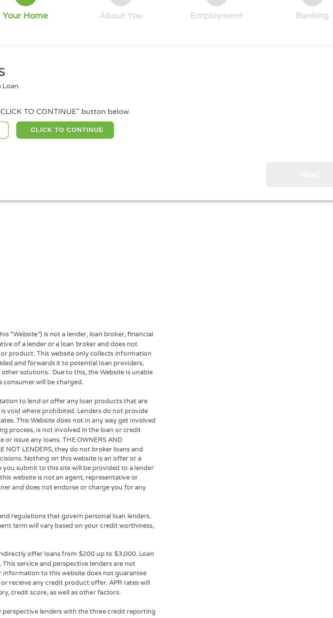
scroll to position [3, 0]
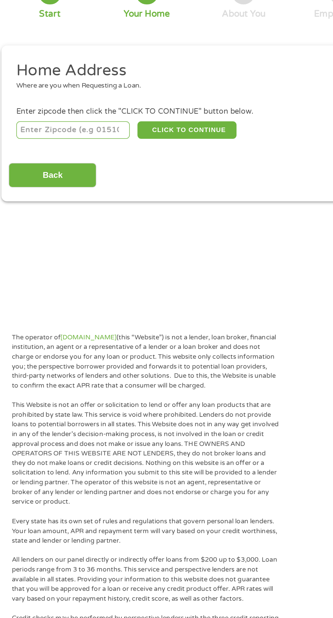
click at [72, 147] on input "number" at bounding box center [53, 148] width 75 height 12
type input "28311"
click at [141, 143] on button "CLICK TO CONTINUE" at bounding box center [129, 148] width 66 height 12
type input "28311"
type input "[GEOGRAPHIC_DATA]"
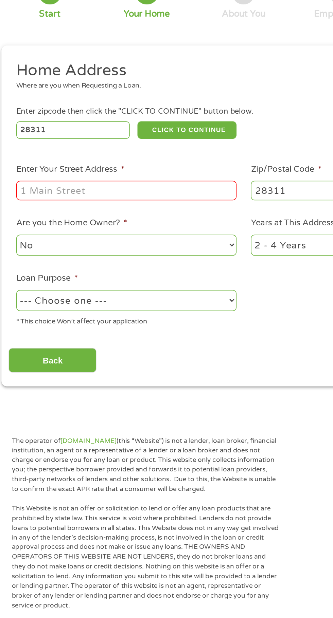
click at [100, 188] on input "Enter Your Street Address *" at bounding box center [89, 187] width 146 height 13
type input "[STREET_ADDRESS]"
click at [159, 267] on select "--- Choose one --- Pay Bills Debt Consolidation Home Improvement Major Purchase…" at bounding box center [89, 260] width 146 height 14
select select "other"
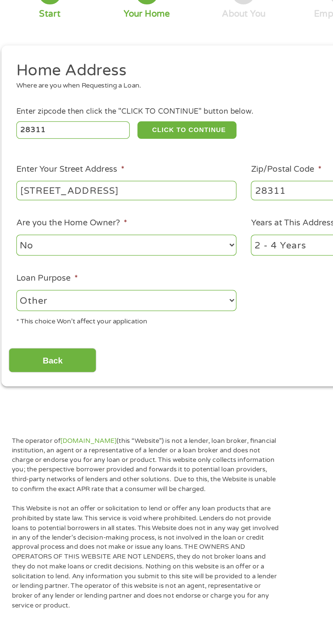
click at [16, 254] on select "--- Choose one --- Pay Bills Debt Consolidation Home Improvement Major Purchase…" at bounding box center [89, 260] width 146 height 14
click at [161, 265] on select "--- Choose one --- Pay Bills Debt Consolidation Home Improvement Major Purchase…" at bounding box center [89, 260] width 146 height 14
click at [16, 254] on select "--- Choose one --- Pay Bills Debt Consolidation Home Improvement Major Purchase…" at bounding box center [89, 260] width 146 height 14
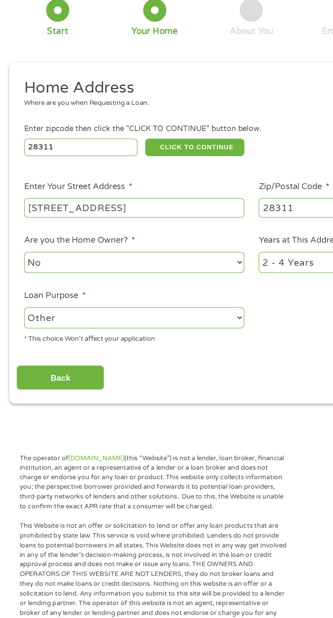
scroll to position [6, 0]
click at [58, 292] on input "Back" at bounding box center [40, 297] width 58 height 17
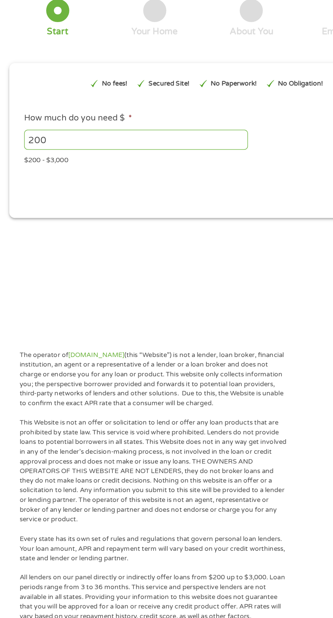
scroll to position [3, 0]
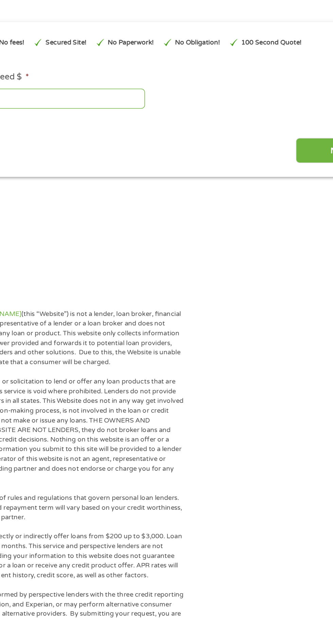
click at [277, 181] on input "Next" at bounding box center [293, 176] width 58 height 17
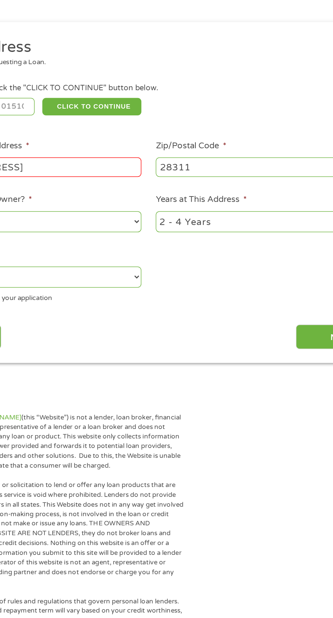
scroll to position [3, 3]
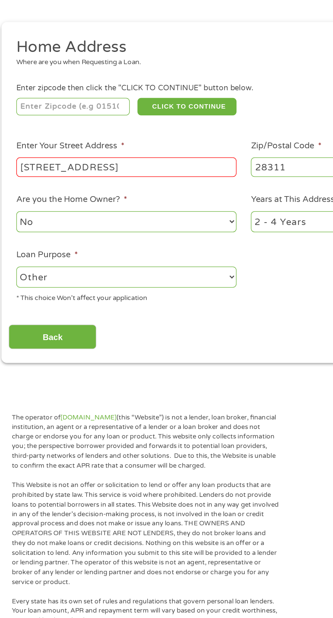
click at [66, 145] on input "number" at bounding box center [53, 148] width 75 height 12
type input "28311"
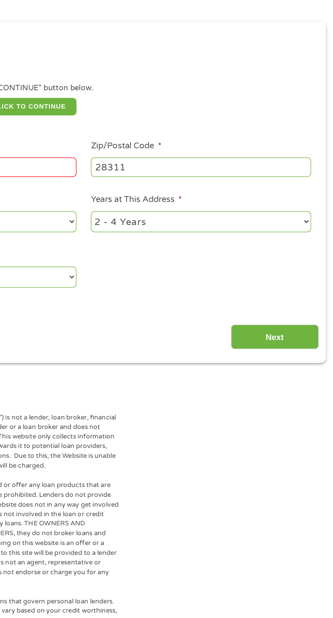
scroll to position [3, 0]
click at [303, 294] on input "Next" at bounding box center [293, 300] width 58 height 17
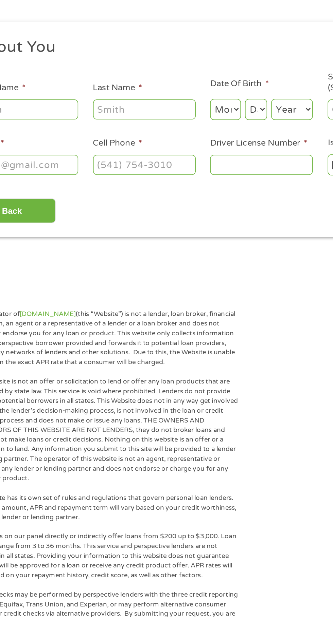
click at [72, 149] on input "First Name *" at bounding box center [50, 149] width 68 height 13
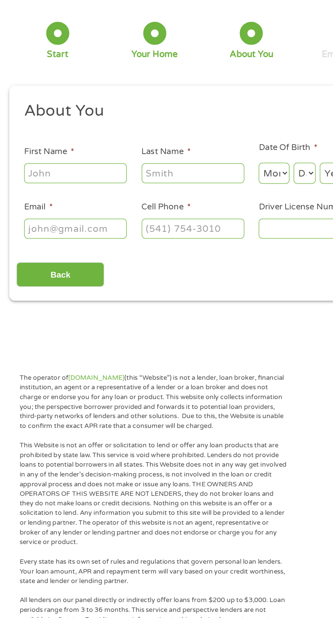
type input "[PERSON_NAME]"
type input "[EMAIL_ADDRESS][DOMAIN_NAME]"
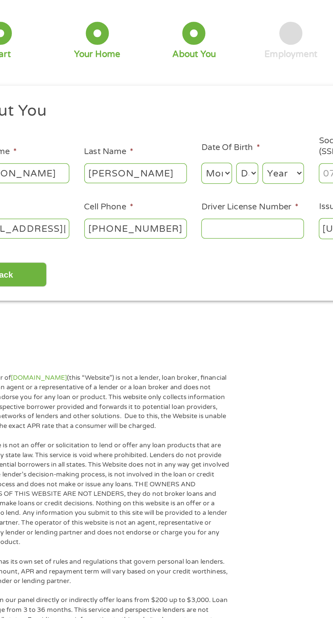
click at [153, 185] on input "[PHONE_NUMBER]" at bounding box center [128, 185] width 68 height 13
type input "[PHONE_NUMBER]"
click at [217, 187] on input "Driver License Number *" at bounding box center [205, 185] width 68 height 13
type input "21359390"
click at [183, 149] on select "Month 1 2 3 4 5 6 7 8 9 10 11 12" at bounding box center [181, 149] width 20 height 14
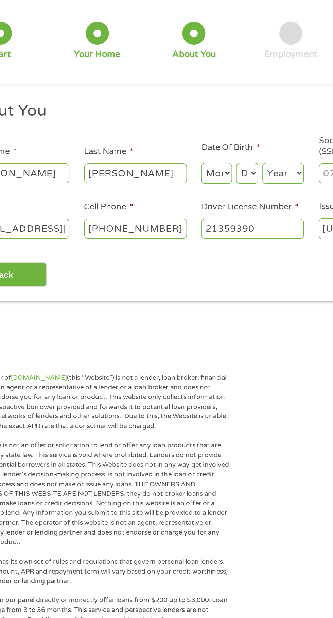
select select "8"
click at [171, 142] on select "Month 1 2 3 4 5 6 7 8 9 10 11 12" at bounding box center [181, 149] width 20 height 14
click at [205, 155] on select "Day 1 2 3 4 5 6 7 8 9 10 11 12 13 14 15 16 17 18 19 20 21 22 23 24 25 26 27 28 …" at bounding box center [201, 149] width 15 height 14
select select "25"
click at [194, 142] on select "Day 1 2 3 4 5 6 7 8 9 10 11 12 13 14 15 16 17 18 19 20 21 22 23 24 25 26 27 28 …" at bounding box center [201, 149] width 15 height 14
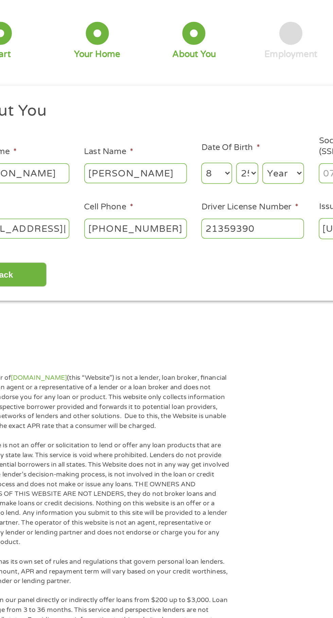
click at [236, 151] on select "Year [DATE] 2006 2005 2004 2003 2002 2001 2000 1999 1998 1997 1996 1995 1994 19…" at bounding box center [225, 149] width 27 height 14
select select "1983"
click at [212, 142] on select "Year [DATE] 2006 2005 2004 2003 2002 2001 2000 1999 1998 1997 1996 1995 1994 19…" at bounding box center [225, 149] width 27 height 14
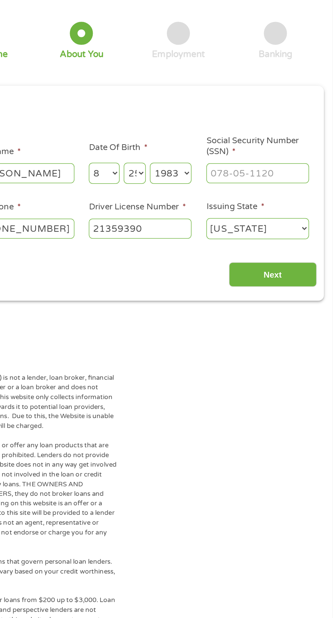
click at [202, 150] on select "Day 1 2 3 4 5 6 7 8 9 10 11 12 13 14 15 16 17 18 19 20 21 22 23 24 25 26 27 28 …" at bounding box center [201, 149] width 15 height 14
click at [194, 142] on select "Day 1 2 3 4 5 6 7 8 9 10 11 12 13 14 15 16 17 18 19 20 21 22 23 24 25 26 27 28 …" at bounding box center [201, 149] width 15 height 14
click at [302, 149] on input "Social Security Number (SSN) *" at bounding box center [283, 149] width 68 height 13
type input "241-51-6572"
click at [311, 215] on input "Next" at bounding box center [293, 216] width 58 height 17
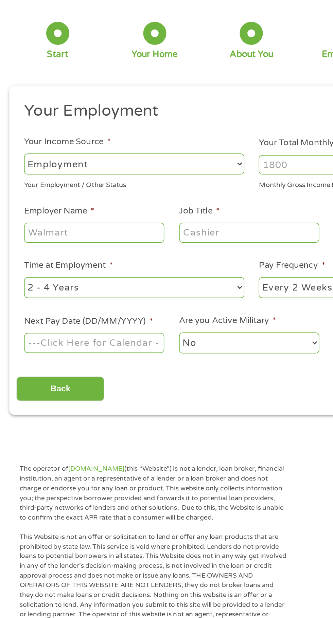
click at [159, 146] on select "--- Choose one --- Employment [DEMOGRAPHIC_DATA] Benefits" at bounding box center [89, 143] width 146 height 14
select select "benefits"
click at [16, 136] on select "--- Choose one --- Employment [DEMOGRAPHIC_DATA] Benefits" at bounding box center [89, 143] width 146 height 14
type input "Other"
type input "[PHONE_NUMBER]"
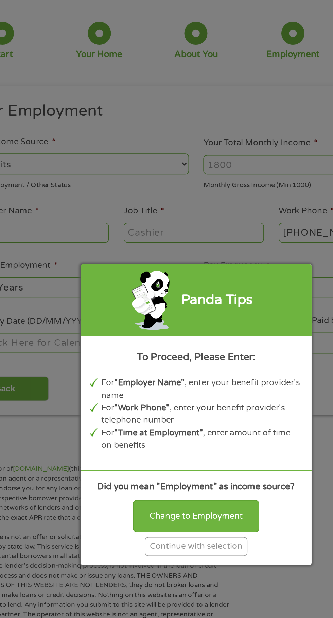
click at [195, 372] on div "Change to Employment" at bounding box center [167, 376] width 84 height 21
select select "fullTime"
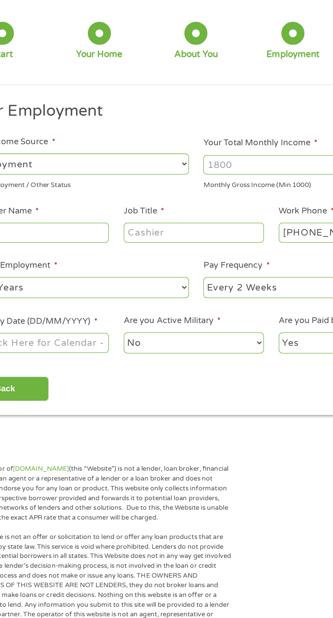
click at [215, 142] on input "Your Total Monthly Income *" at bounding box center [244, 143] width 146 height 13
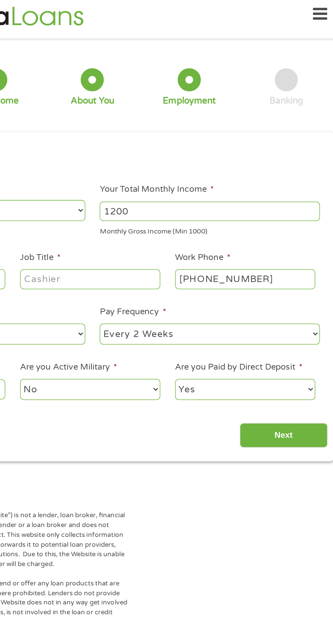
type input "1200"
click at [183, 186] on input "Job Title *" at bounding box center [164, 188] width 93 height 13
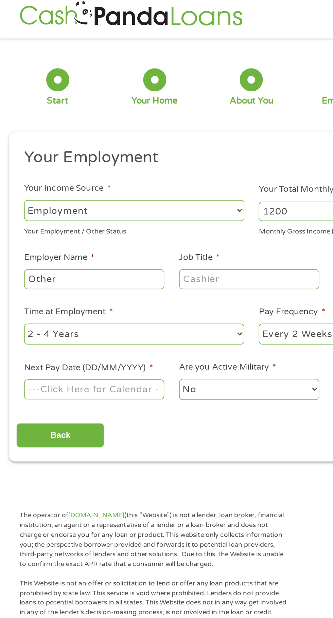
click at [76, 187] on input "Other" at bounding box center [62, 188] width 93 height 13
type input "O"
type input "Social Security"
click at [160, 146] on select "--- Choose one --- Employment [DEMOGRAPHIC_DATA] Benefits" at bounding box center [89, 143] width 146 height 14
click at [16, 136] on select "--- Choose one --- Employment [DEMOGRAPHIC_DATA] Benefits" at bounding box center [89, 143] width 146 height 14
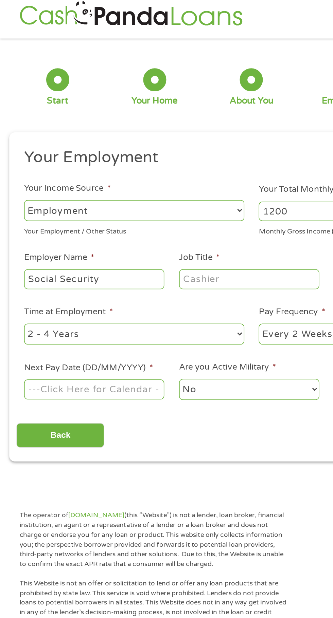
click at [178, 188] on input "Job Title *" at bounding box center [164, 188] width 93 height 13
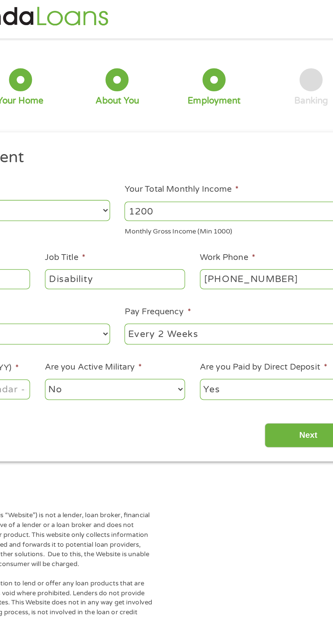
type input "Disability"
click at [295, 188] on input "[PHONE_NUMBER]" at bounding box center [267, 188] width 93 height 13
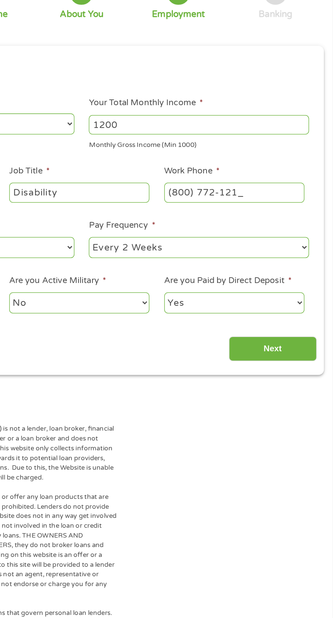
type input "[PHONE_NUMBER]"
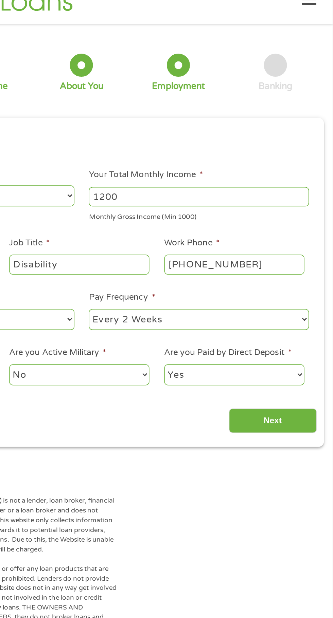
scroll to position [0, 0]
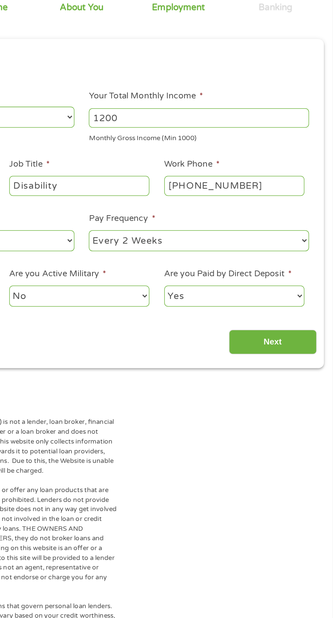
click at [312, 228] on select "--- Choose one --- Every 2 Weeks Every Week Monthly Semi-Monthly" at bounding box center [244, 228] width 146 height 14
select select "semimonthly"
click at [171, 221] on select "--- Choose one --- Every 2 Weeks Every Week Monthly Semi-Monthly" at bounding box center [244, 228] width 146 height 14
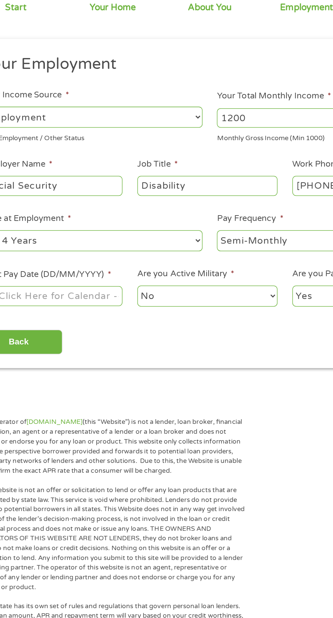
click at [83, 263] on body "Home Get Loan Offer How it works FAQs Blog Cash Loans Quick Loans Online Loans …" at bounding box center [166, 513] width 333 height 1026
click at [99, 268] on input "Next Pay Date (DD/MM/YYYY) *" at bounding box center [62, 264] width 93 height 13
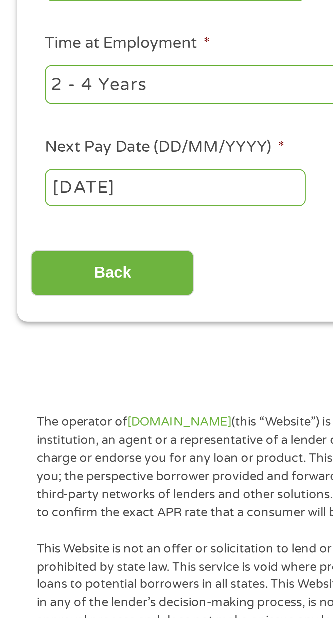
click at [79, 261] on body "Home Get Loan Offer How it works FAQs Blog Cash Loans Quick Loans Online Loans …" at bounding box center [166, 513] width 333 height 1026
click at [65, 262] on input "[DATE]" at bounding box center [62, 264] width 93 height 13
click at [76, 263] on body "Home Get Loan Offer How it works FAQs Blog Cash Loans Quick Loans Online Loans …" at bounding box center [166, 513] width 333 height 1026
click at [78, 262] on input "[DATE]" at bounding box center [62, 264] width 93 height 13
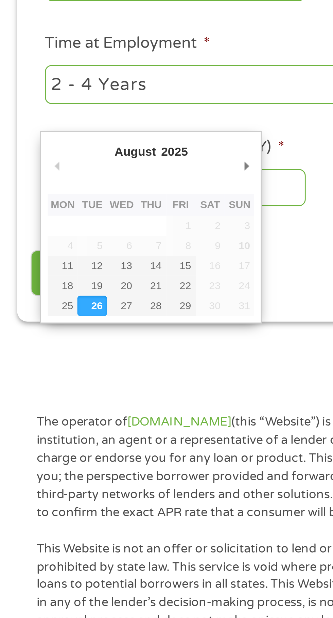
type input "[DATE]"
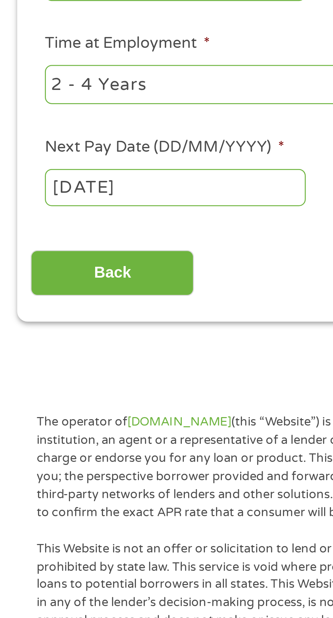
click at [50, 294] on input "Back" at bounding box center [40, 295] width 58 height 17
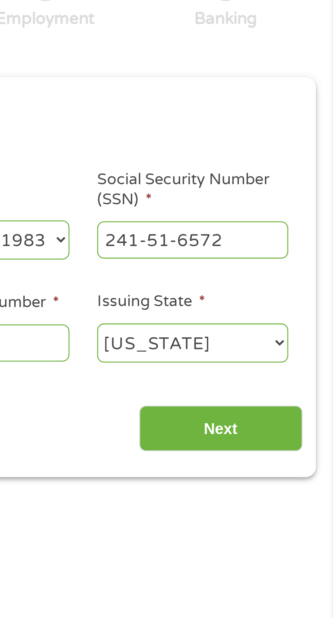
click at [305, 220] on input "Next" at bounding box center [293, 219] width 58 height 17
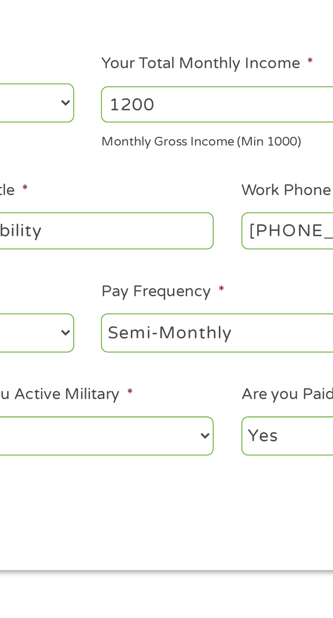
scroll to position [3, 0]
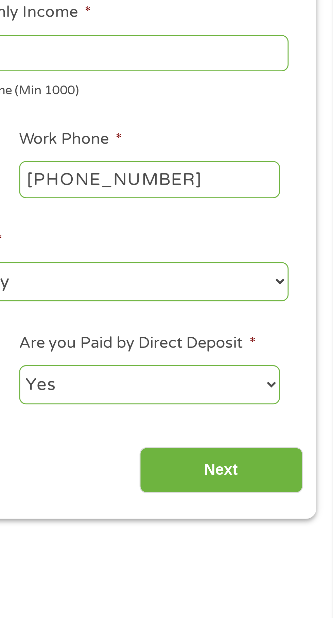
click at [305, 293] on input "Next" at bounding box center [293, 292] width 58 height 17
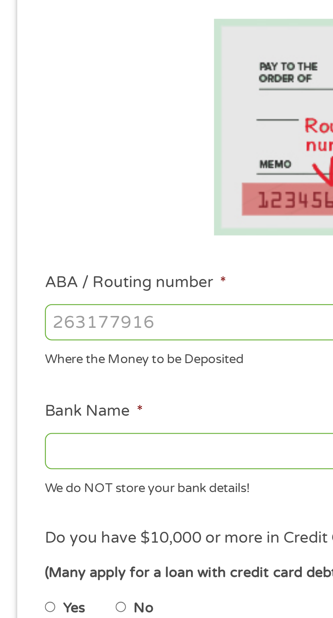
click at [69, 239] on input "ABA / Routing number *" at bounding box center [89, 239] width 146 height 13
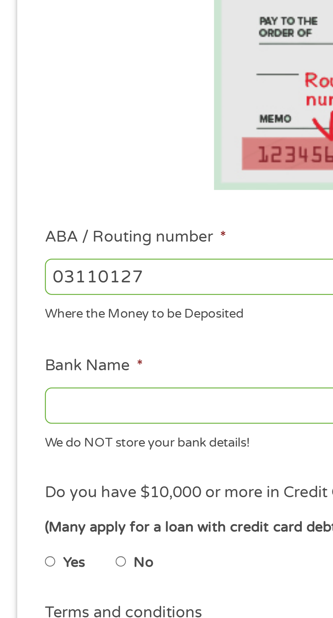
type input "031101279"
type input "THE BANCORP BANK"
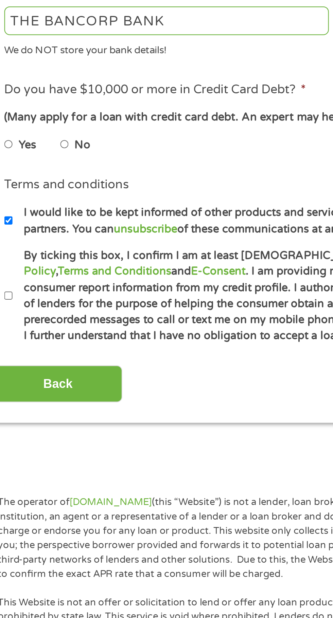
type input "031101279"
click at [51, 340] on label "No" at bounding box center [51, 340] width 7 height 7
click at [45, 340] on input "No" at bounding box center [43, 340] width 4 height 11
radio input "true"
click at [25, 409] on label "By ticking this box, I confirm I am at least [DEMOGRAPHIC_DATA]. I confirm I ha…" at bounding box center [170, 408] width 300 height 43
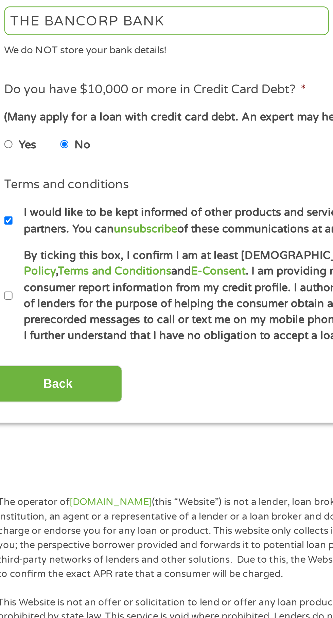
click at [20, 409] on input "By ticking this box, I confirm I am at least [DEMOGRAPHIC_DATA]. I confirm I ha…" at bounding box center [18, 408] width 4 height 11
checkbox input "true"
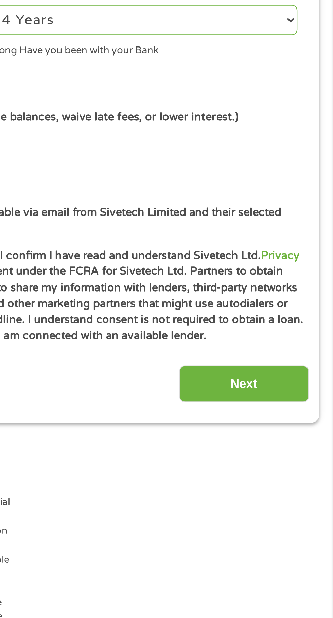
click at [301, 448] on input "Next" at bounding box center [293, 448] width 58 height 17
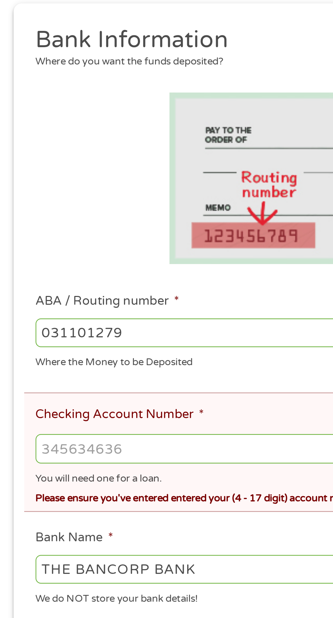
click at [74, 317] on input "Checking Account Number *" at bounding box center [166, 316] width 301 height 13
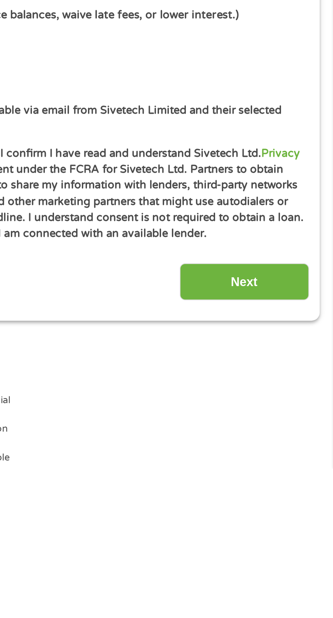
type input "169180704226"
click at [296, 534] on input "Next" at bounding box center [293, 534] width 58 height 17
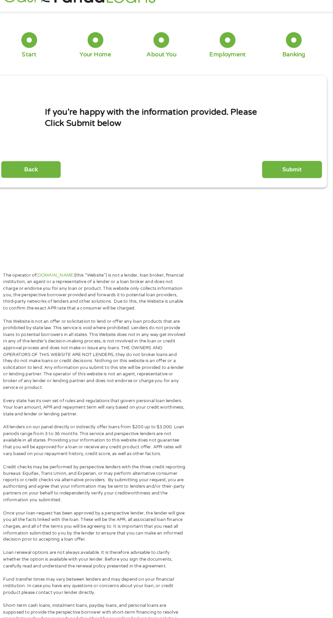
scroll to position [2, 0]
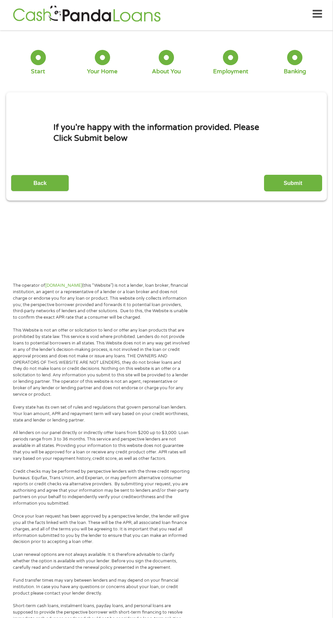
click at [304, 190] on input "Submit" at bounding box center [293, 183] width 58 height 17
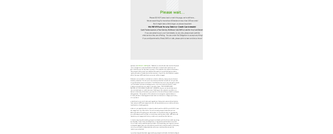
scroll to position [46, 0]
